Goal: Information Seeking & Learning: Learn about a topic

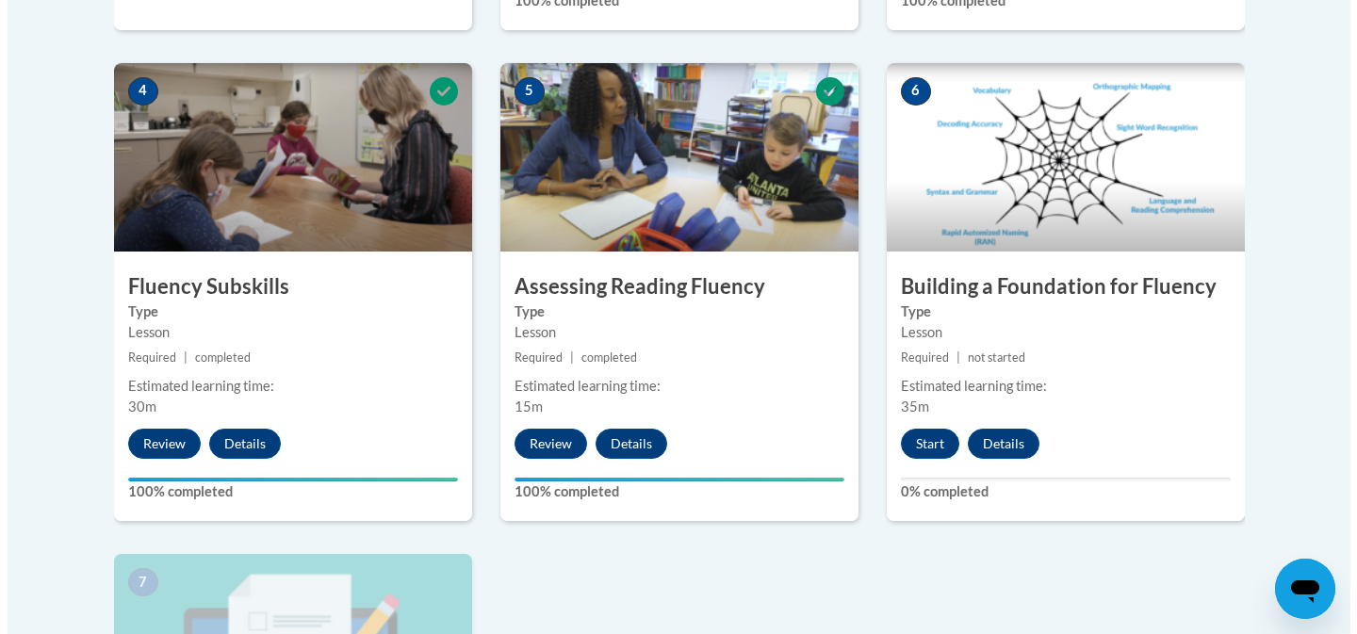
scroll to position [1185, 0]
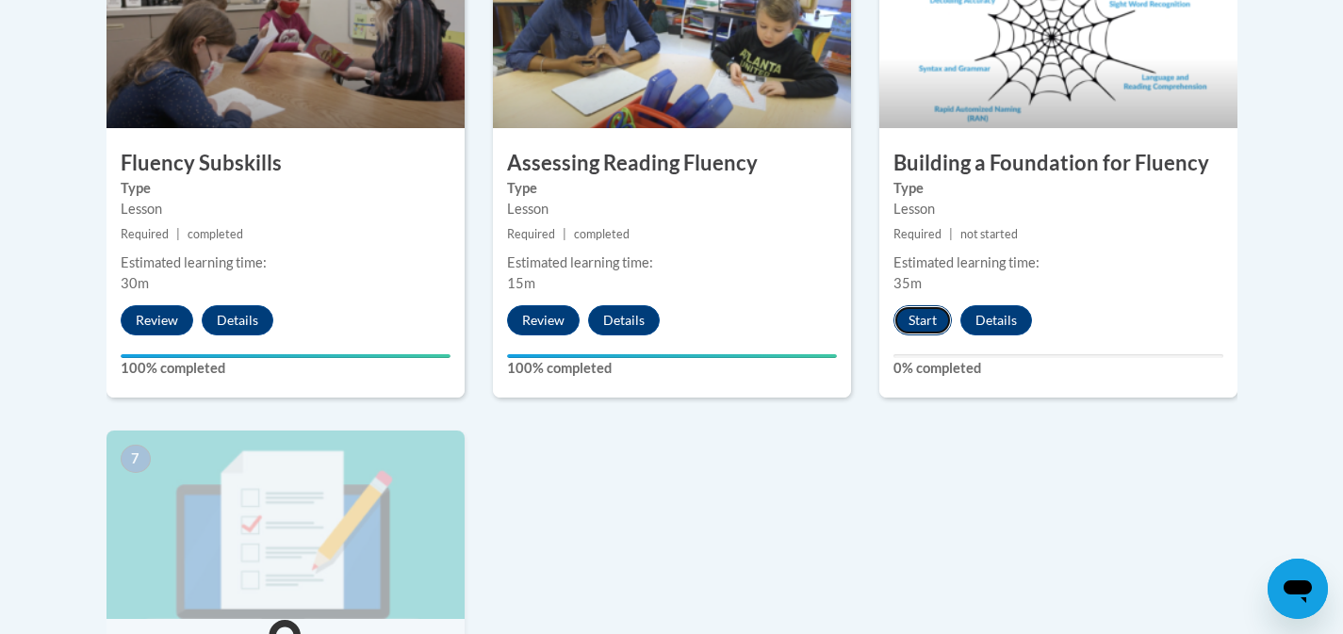
click at [933, 325] on button "Start" at bounding box center [922, 320] width 58 height 30
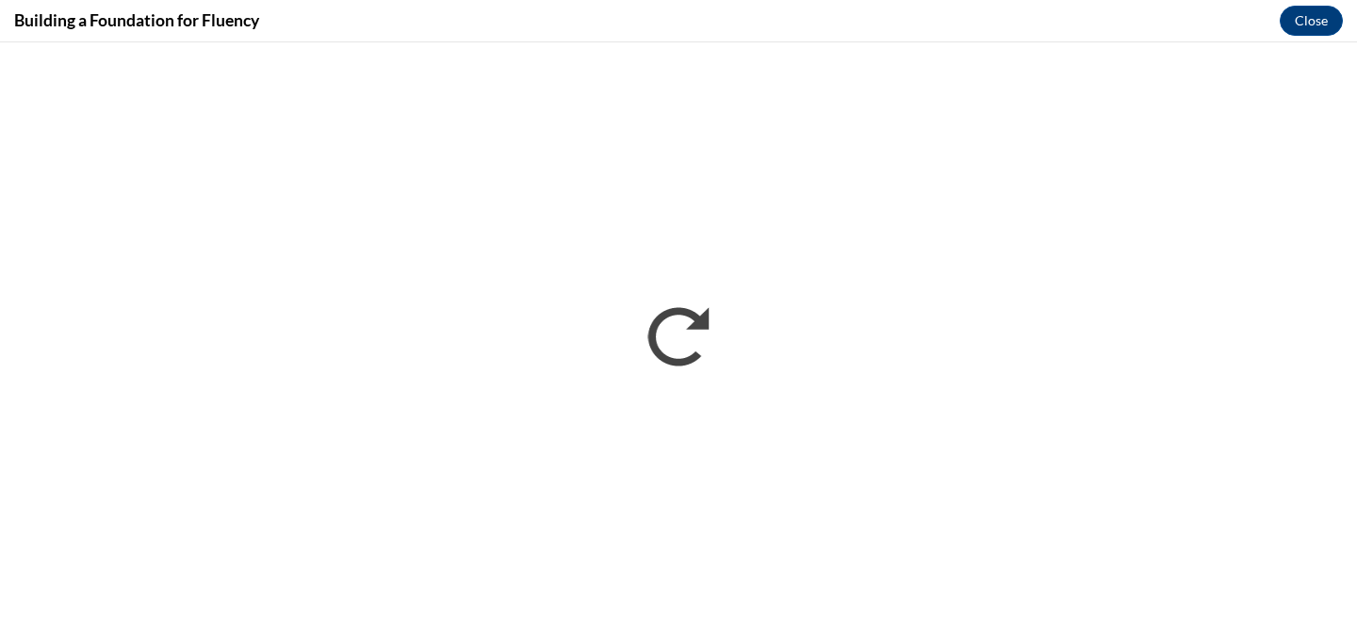
scroll to position [0, 0]
